Goal: Information Seeking & Learning: Learn about a topic

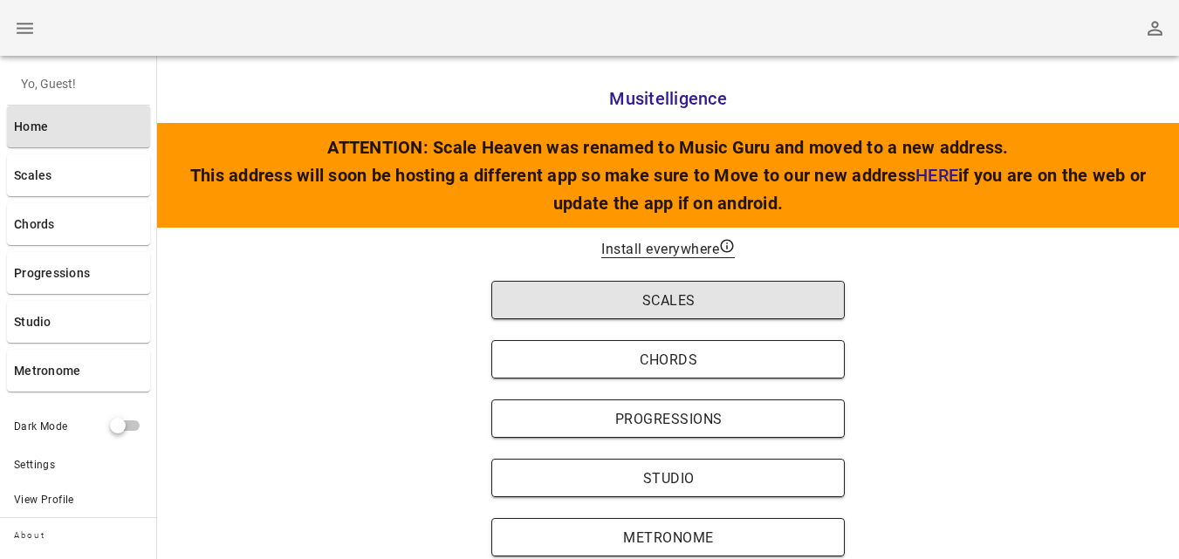
click at [686, 301] on span "Scales" at bounding box center [668, 300] width 318 height 17
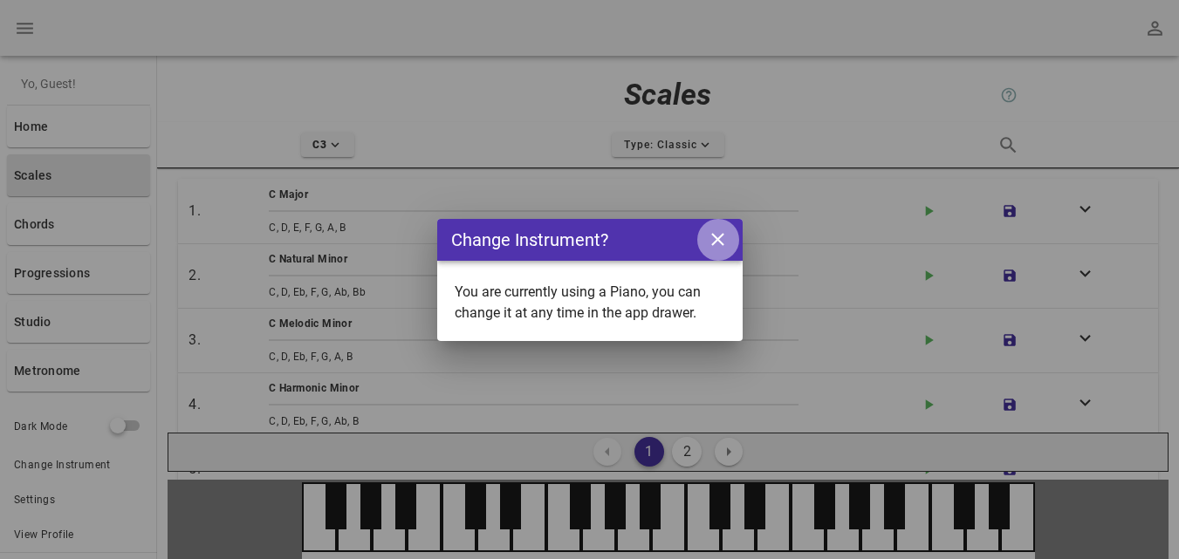
click at [721, 240] on icon "close icon" at bounding box center [718, 240] width 22 height 22
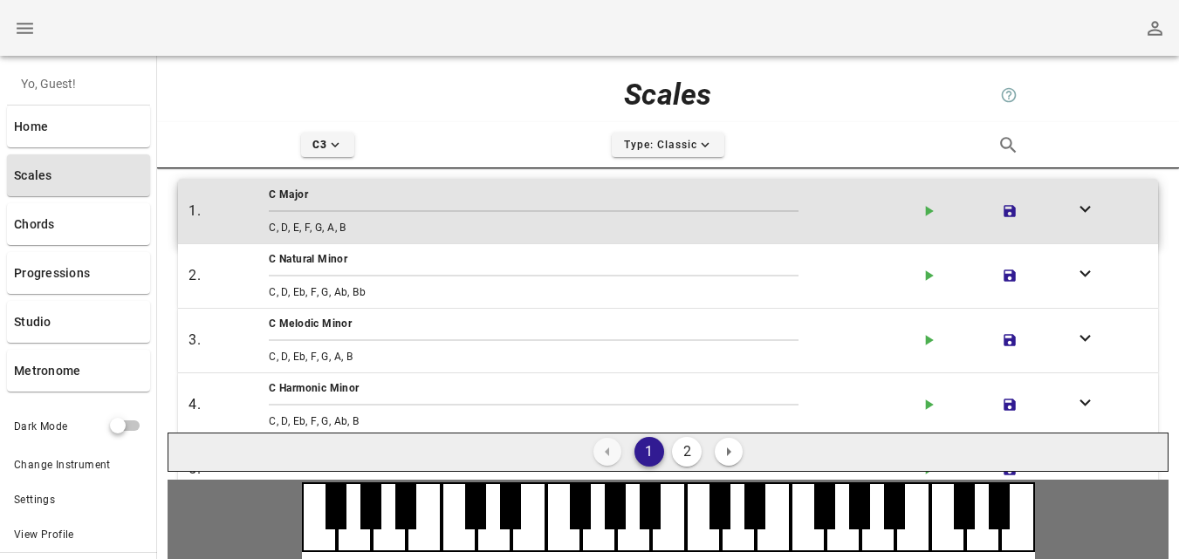
click at [342, 225] on div "C, D, E, F, G, A, B" at bounding box center [587, 227] width 644 height 24
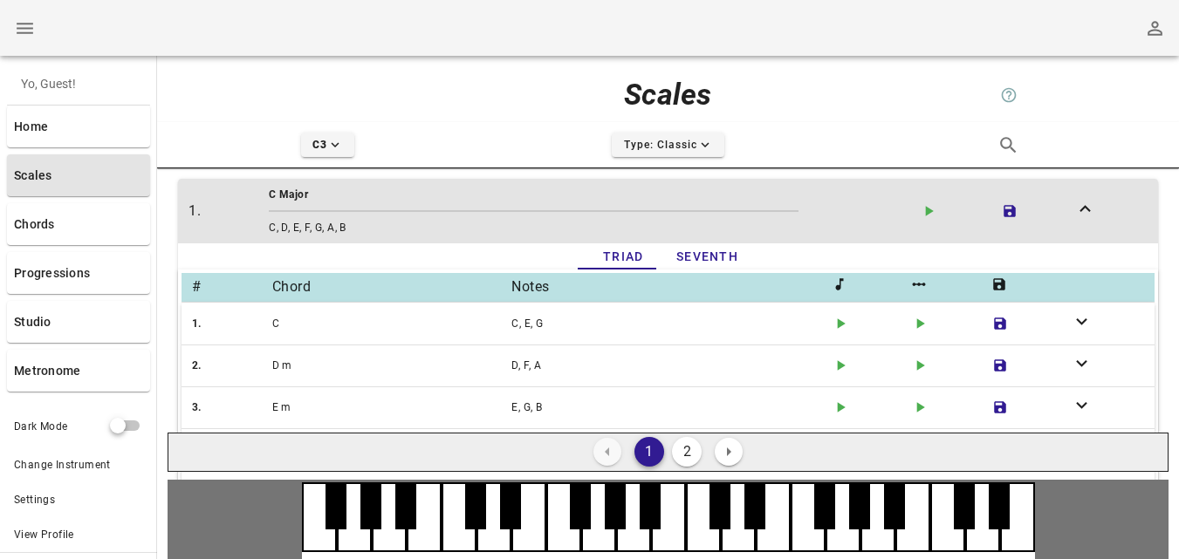
click at [728, 450] on icon "button" at bounding box center [729, 452] width 4 height 9
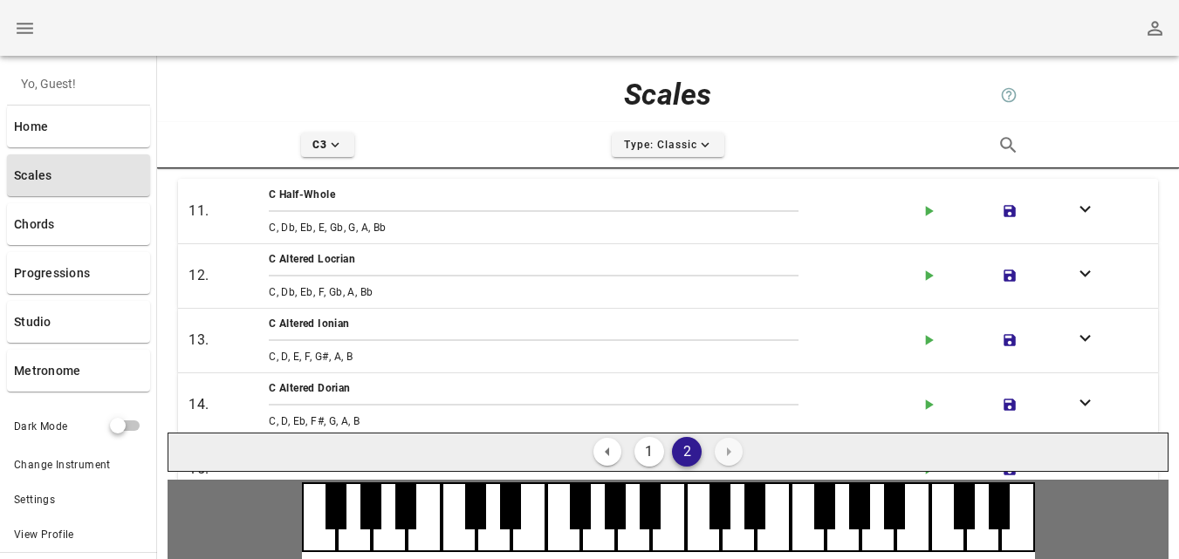
click at [608, 452] on icon "button" at bounding box center [607, 452] width 4 height 9
click at [339, 525] on div at bounding box center [335, 506] width 21 height 45
click at [473, 509] on div at bounding box center [475, 506] width 21 height 45
click at [523, 508] on div at bounding box center [528, 517] width 35 height 70
drag, startPoint x: 635, startPoint y: 508, endPoint x: 697, endPoint y: 508, distance: 61.9
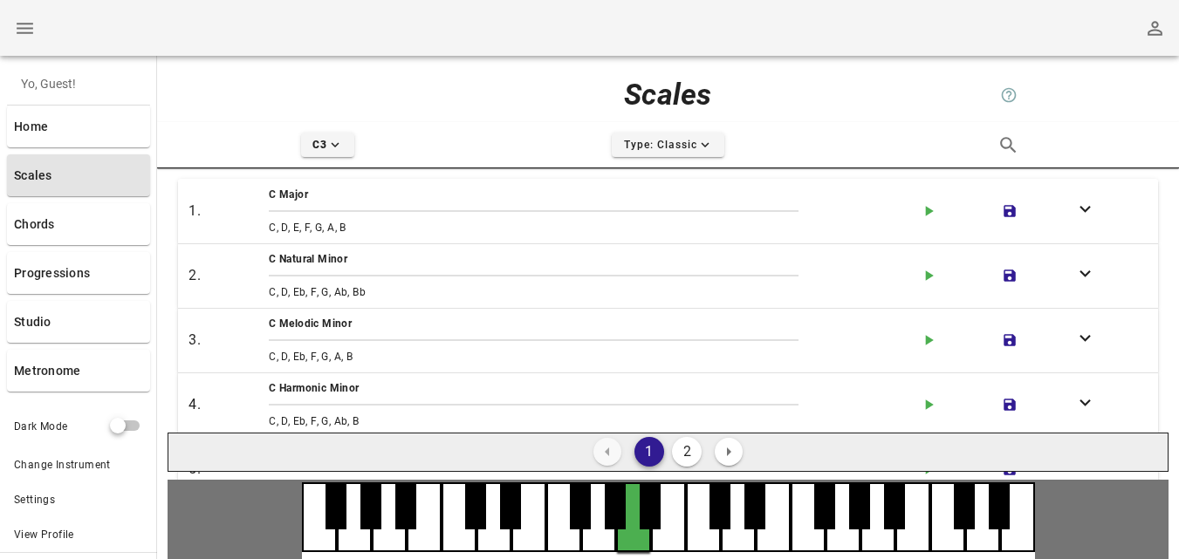
click at [641, 508] on div at bounding box center [633, 517] width 35 height 70
click at [705, 508] on div at bounding box center [703, 517] width 35 height 70
click at [873, 523] on div at bounding box center [877, 517] width 35 height 70
click at [965, 528] on div at bounding box center [964, 506] width 21 height 45
click at [1002, 524] on div at bounding box center [998, 507] width 21 height 45
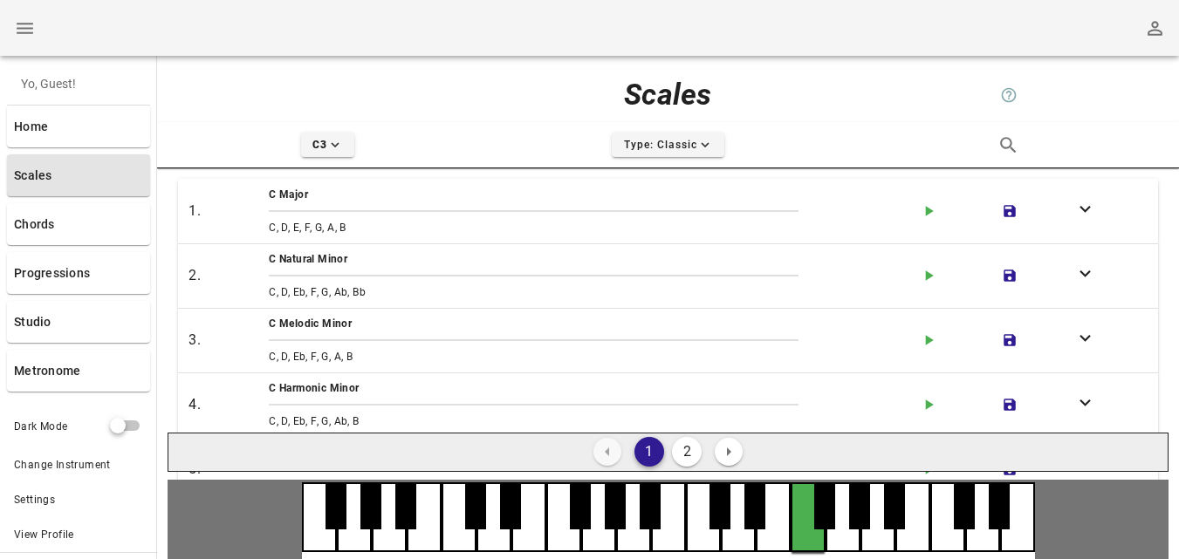
drag, startPoint x: 809, startPoint y: 519, endPoint x: 735, endPoint y: 519, distance: 73.3
click at [803, 519] on div at bounding box center [807, 517] width 35 height 70
click at [663, 519] on div at bounding box center [668, 517] width 35 height 70
drag, startPoint x: 641, startPoint y: 516, endPoint x: 630, endPoint y: 515, distance: 11.4
click at [633, 515] on div at bounding box center [633, 517] width 35 height 70
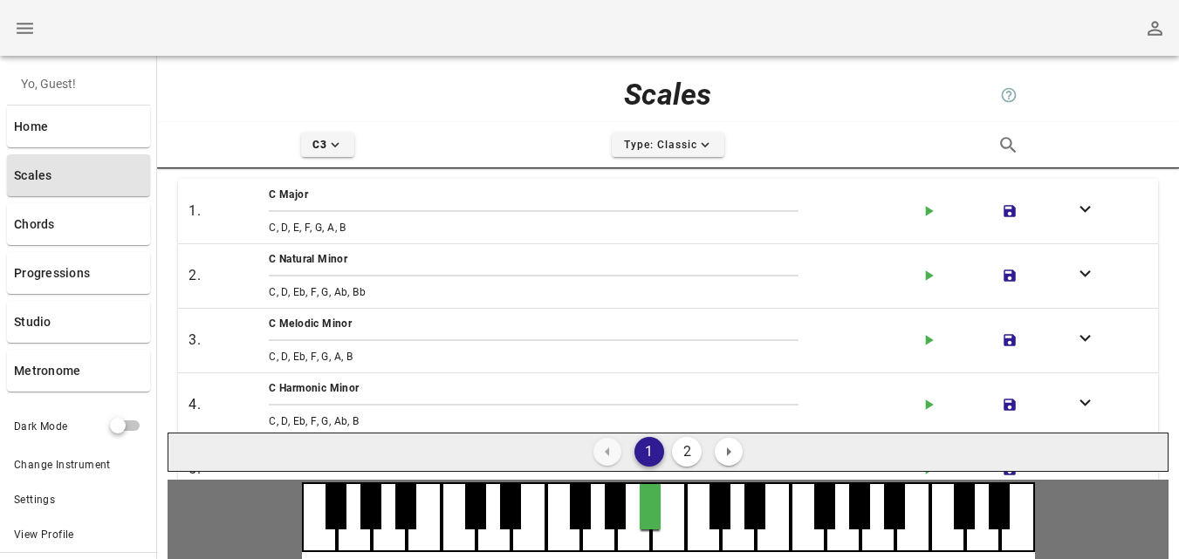
drag, startPoint x: 625, startPoint y: 515, endPoint x: 603, endPoint y: 513, distance: 21.9
click at [621, 513] on div at bounding box center [615, 506] width 21 height 45
drag, startPoint x: 600, startPoint y: 510, endPoint x: 583, endPoint y: 510, distance: 17.4
click at [592, 510] on div at bounding box center [598, 517] width 35 height 70
click at [557, 510] on div at bounding box center [563, 517] width 35 height 70
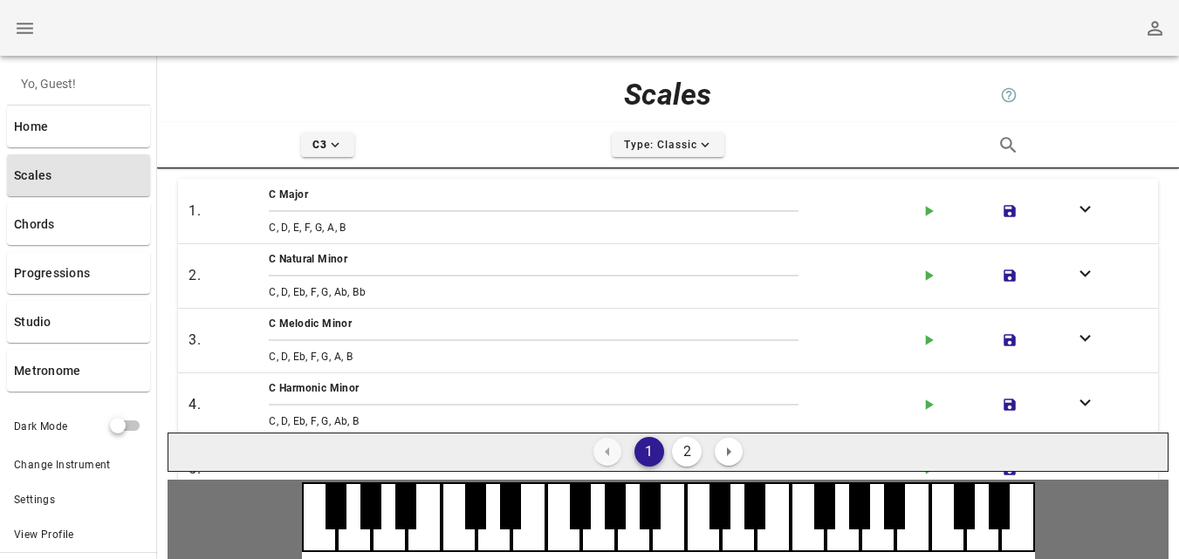
drag, startPoint x: 526, startPoint y: 509, endPoint x: 494, endPoint y: 509, distance: 32.3
click at [519, 509] on div at bounding box center [493, 520] width 105 height 77
drag, startPoint x: 482, startPoint y: 509, endPoint x: 442, endPoint y: 507, distance: 39.3
click at [462, 509] on div at bounding box center [493, 520] width 105 height 77
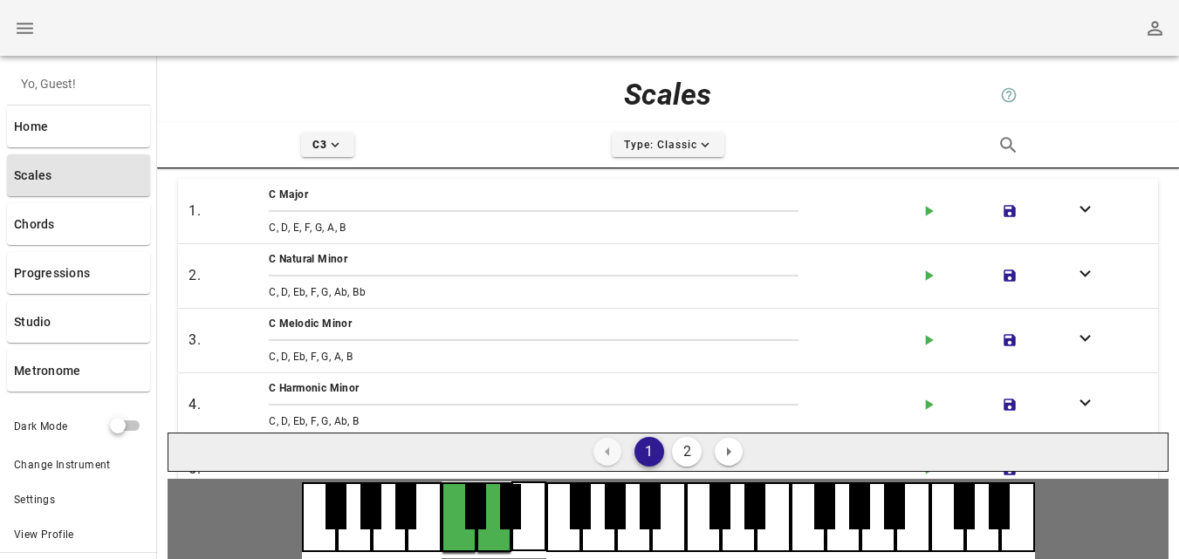
drag, startPoint x: 441, startPoint y: 506, endPoint x: 418, endPoint y: 504, distance: 22.8
click at [437, 506] on div at bounding box center [668, 520] width 1001 height 80
